Goal: Task Accomplishment & Management: Use online tool/utility

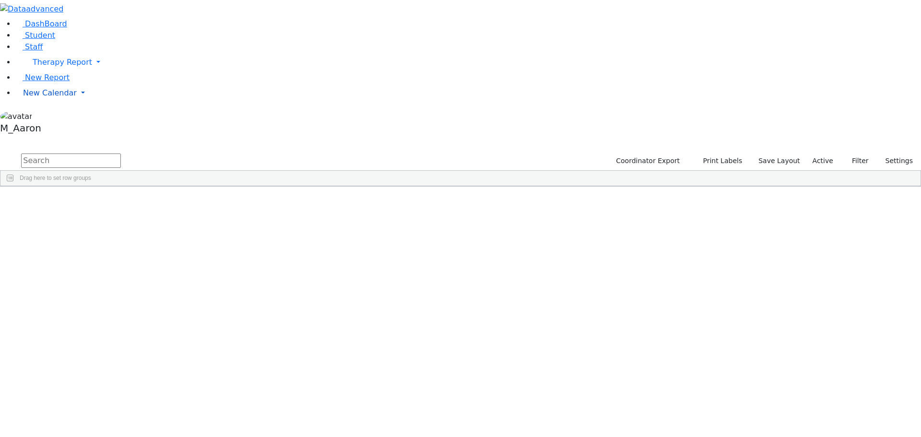
click at [53, 97] on span "New Calendar" at bounding box center [50, 92] width 54 height 9
click at [59, 128] on span "Teacher Report" at bounding box center [52, 123] width 58 height 9
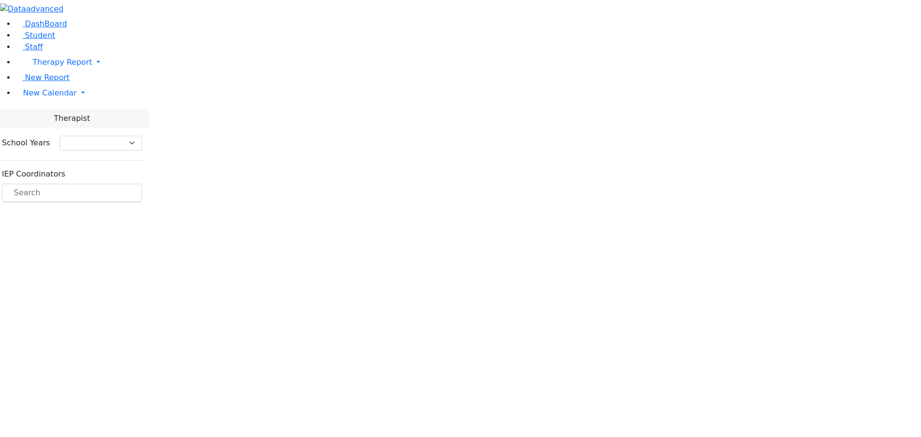
select select "212"
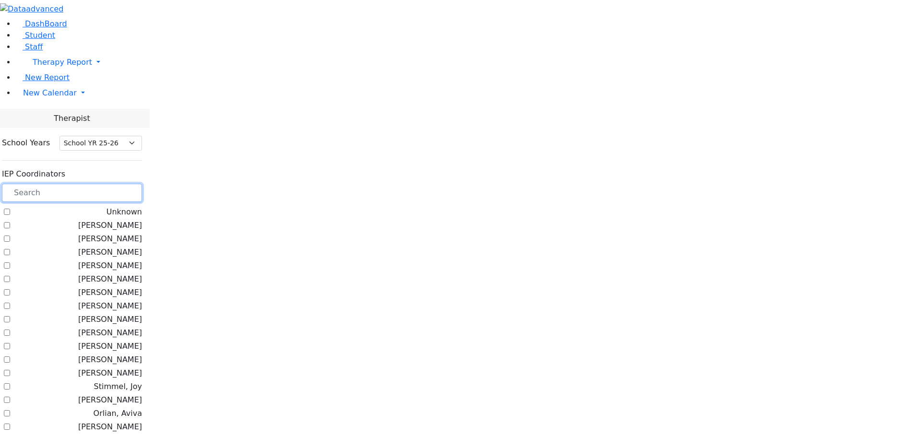
click at [142, 184] on input "text" at bounding box center [72, 193] width 140 height 18
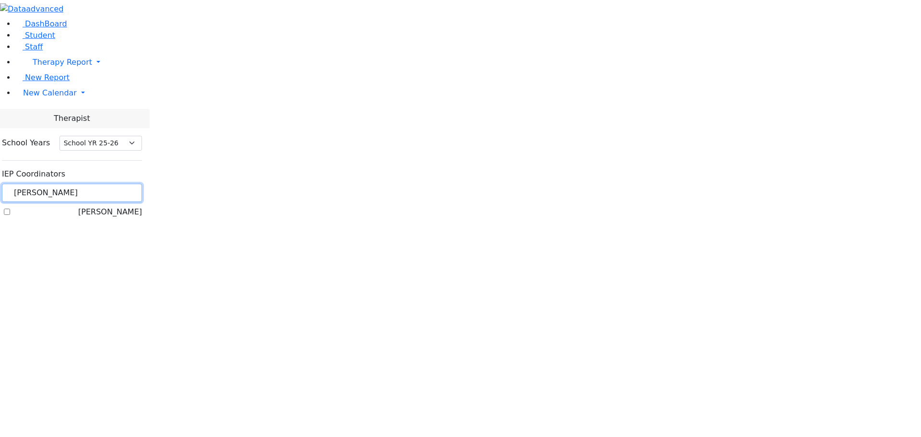
type input "kramer"
click at [142, 206] on label "Kramer Bluma" at bounding box center [110, 212] width 64 height 12
click at [10, 209] on input "Kramer Bluma" at bounding box center [7, 212] width 6 height 6
checkbox input "true"
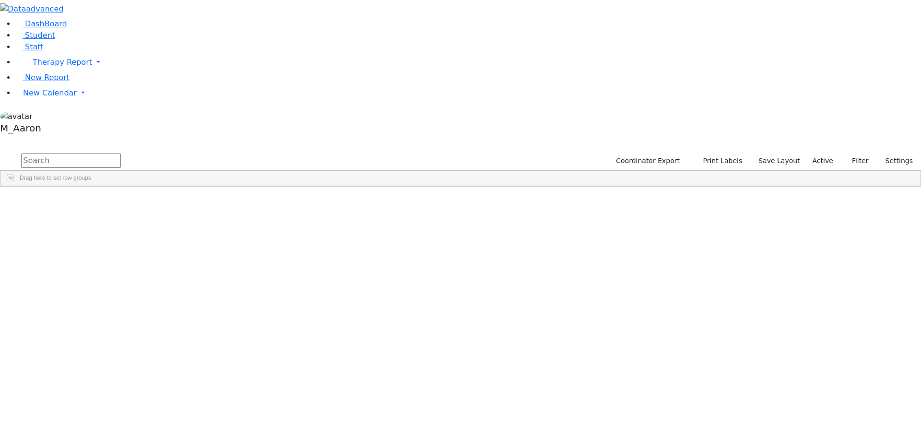
click at [121, 153] on input "text" at bounding box center [71, 160] width 100 height 14
type input "[PERSON_NAME]"
click at [0, 152] on button "submit" at bounding box center [9, 161] width 19 height 18
